Goal: Task Accomplishment & Management: Use online tool/utility

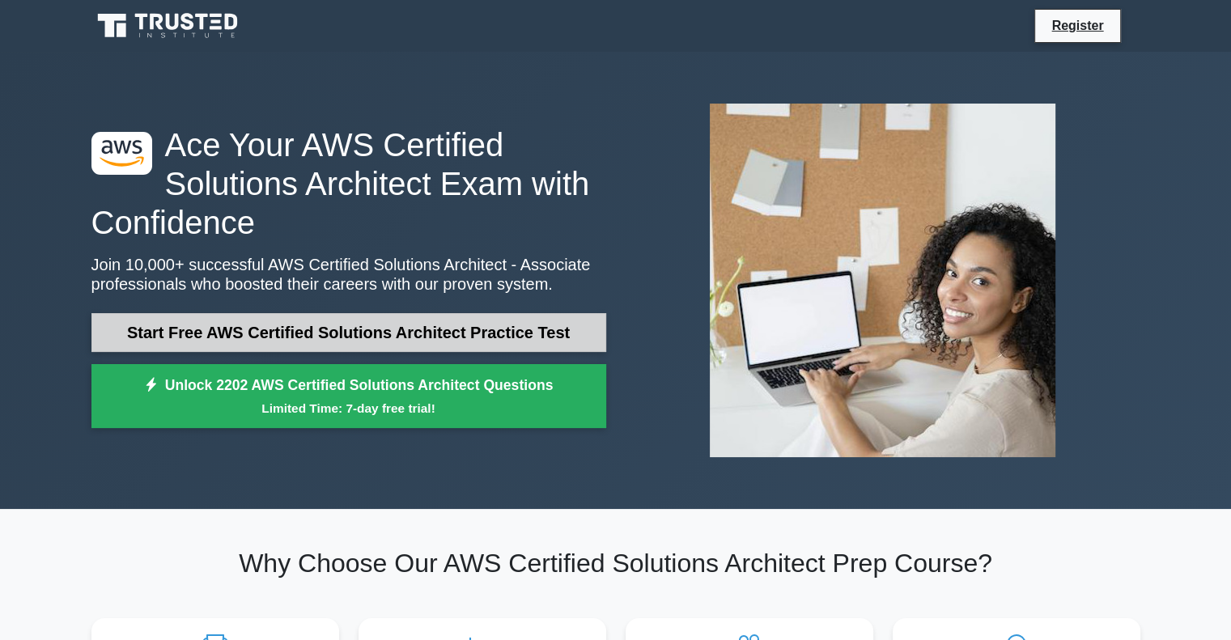
click at [247, 333] on link "Start Free AWS Certified Solutions Architect Practice Test" at bounding box center [348, 332] width 515 height 39
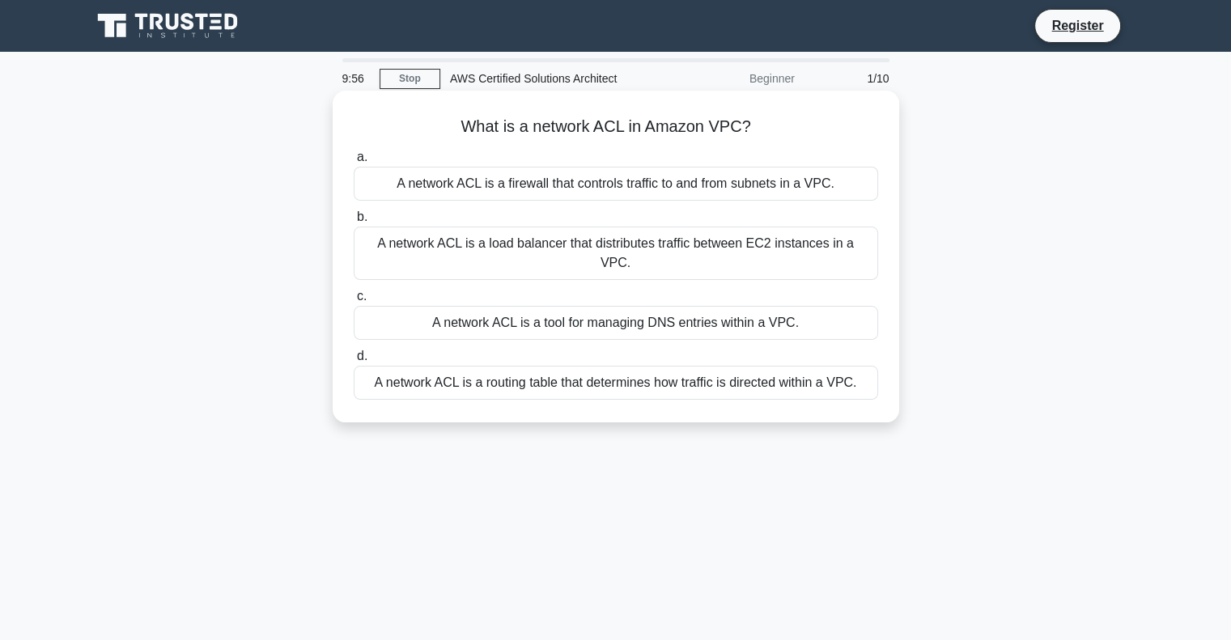
click at [591, 182] on div "A network ACL is a firewall that controls traffic to and from subnets in a VPC." at bounding box center [616, 184] width 524 height 34
click at [354, 163] on input "a. A network ACL is a firewall that controls traffic to and from subnets in a V…" at bounding box center [354, 157] width 0 height 11
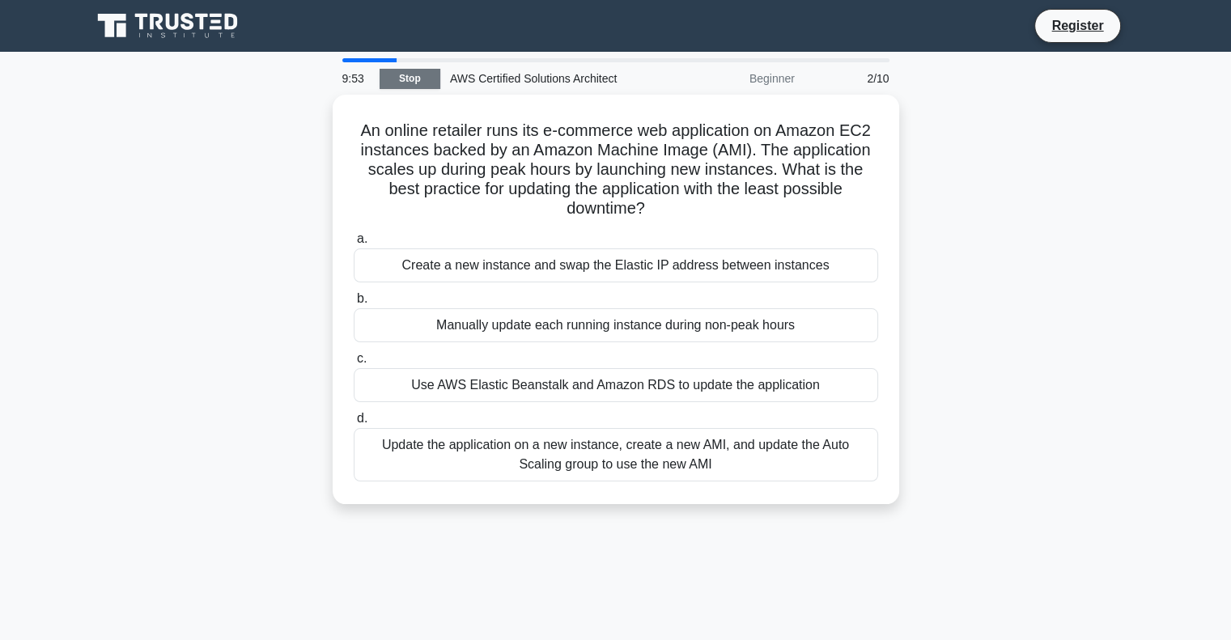
click at [398, 80] on link "Stop" at bounding box center [410, 79] width 61 height 20
